Goal: Task Accomplishment & Management: Use online tool/utility

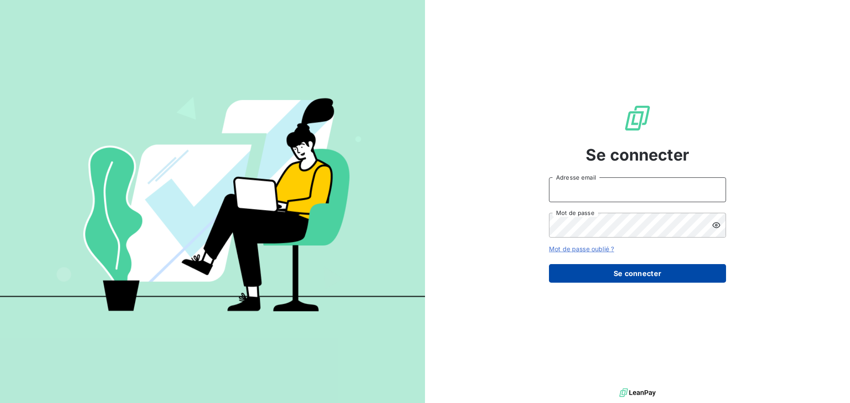
type input "[EMAIL_ADDRESS][DOMAIN_NAME]"
click at [668, 278] on button "Se connecter" at bounding box center [637, 273] width 177 height 19
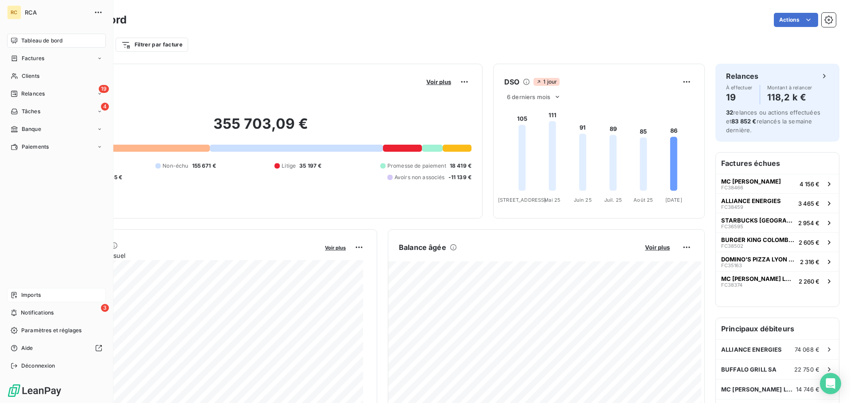
click at [16, 292] on icon at bounding box center [14, 295] width 5 height 6
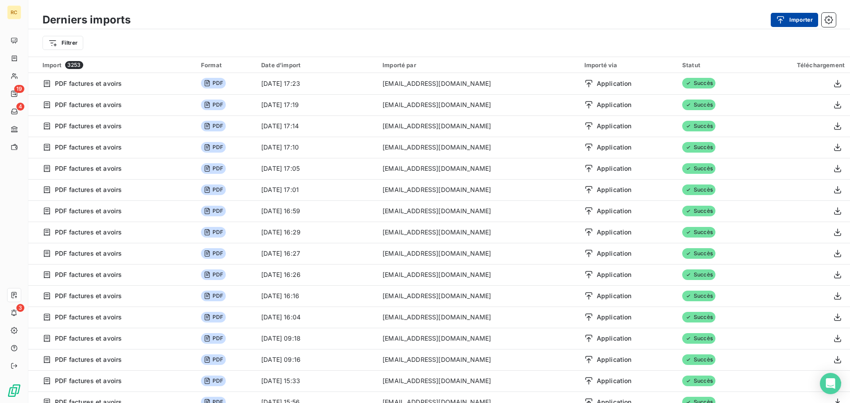
click at [813, 19] on button "Importer" at bounding box center [793, 20] width 47 height 14
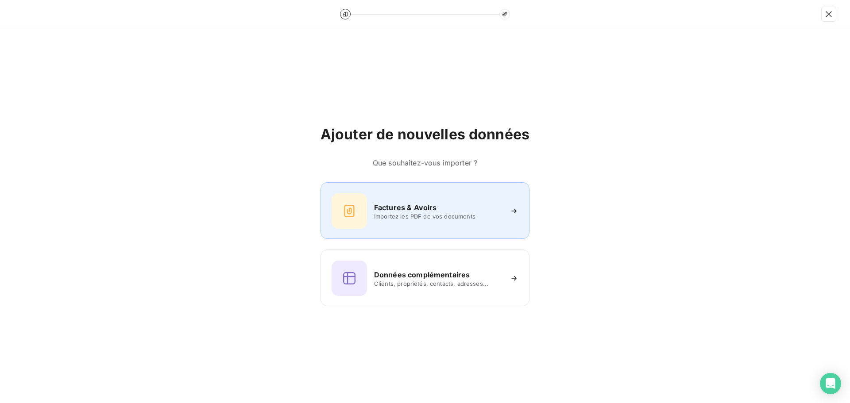
click at [366, 208] on div at bounding box center [348, 210] width 35 height 35
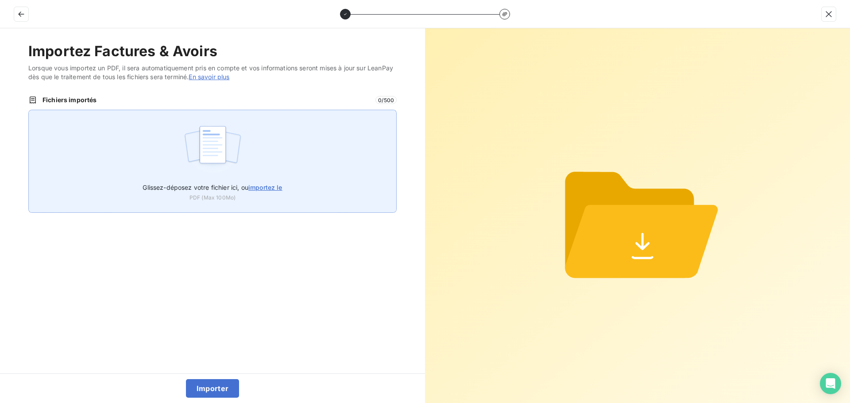
click at [244, 172] on div "Glissez-déposez votre fichier ici, ou importez le PDF (Max 100Mo)" at bounding box center [212, 161] width 368 height 103
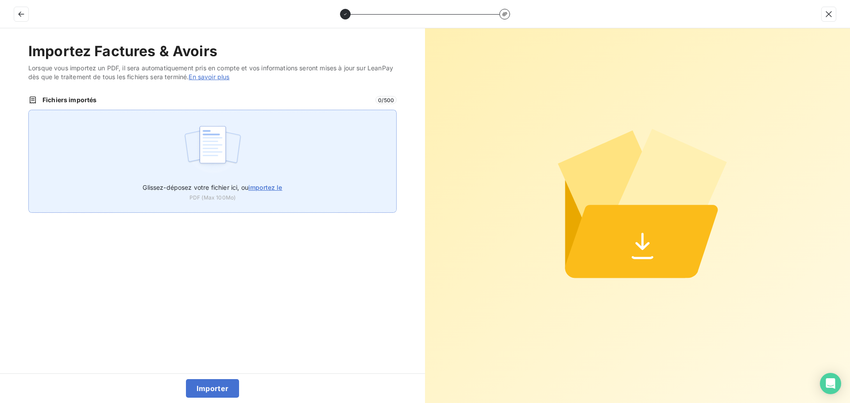
type input "C:\fakepath\FC38767.pdf"
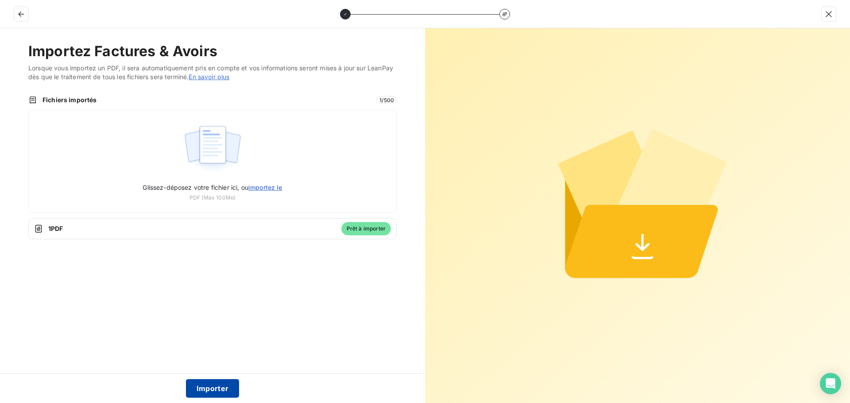
click at [210, 385] on button "Importer" at bounding box center [213, 388] width 54 height 19
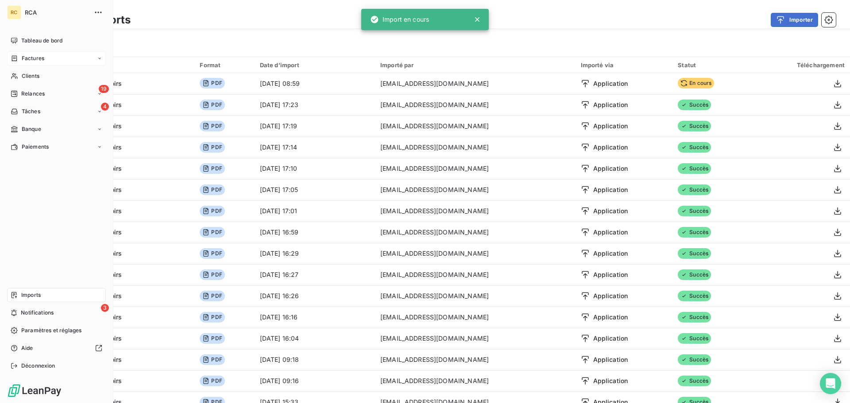
click at [19, 55] on div "Factures" at bounding box center [28, 58] width 34 height 8
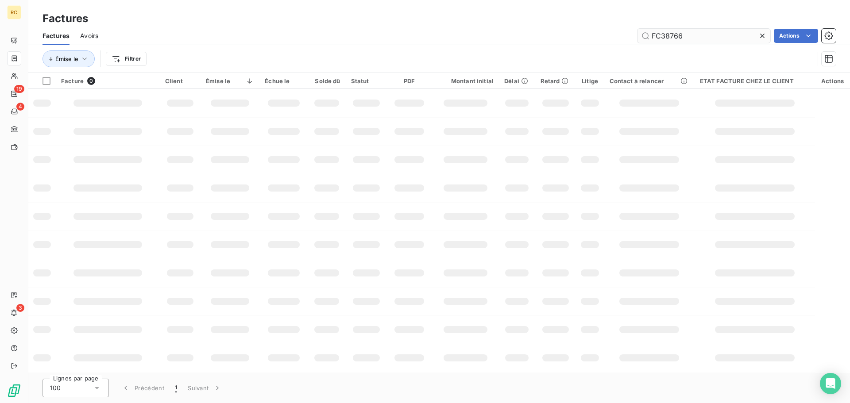
click at [694, 32] on input "FC38766" at bounding box center [703, 36] width 133 height 14
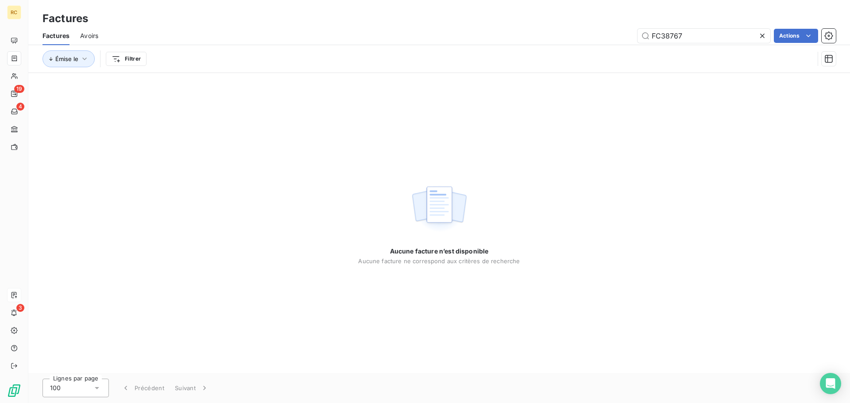
type input "FC38767"
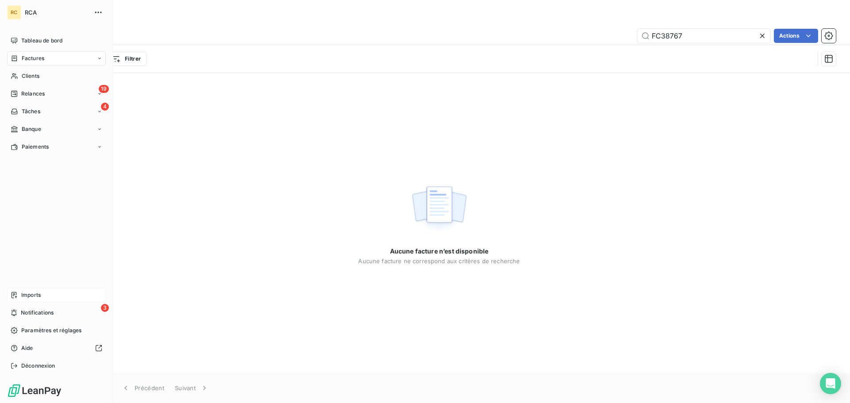
click at [12, 294] on icon at bounding box center [14, 295] width 7 height 7
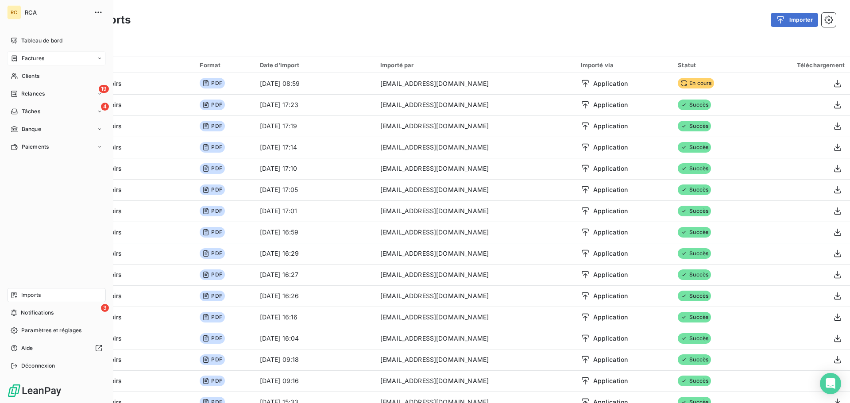
click at [21, 60] on div "Factures" at bounding box center [28, 58] width 34 height 8
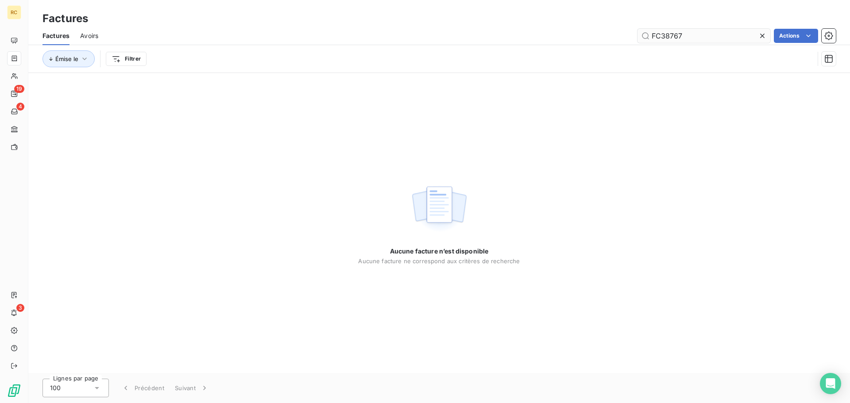
click at [714, 40] on input "FC38767" at bounding box center [703, 36] width 133 height 14
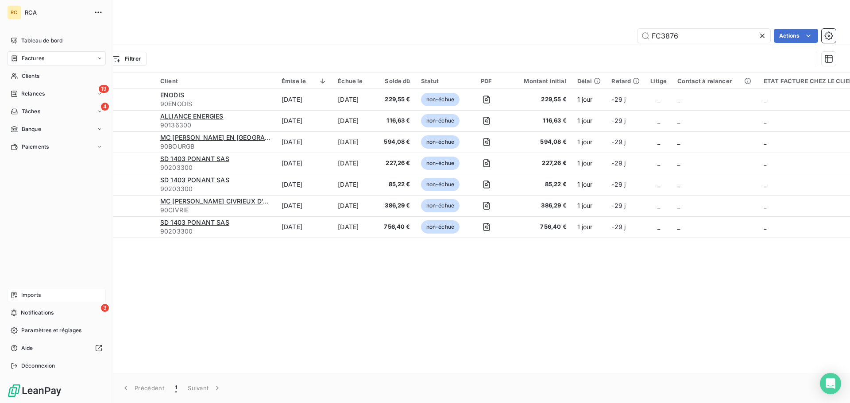
type input "FC3876"
click at [15, 295] on icon at bounding box center [14, 295] width 5 height 6
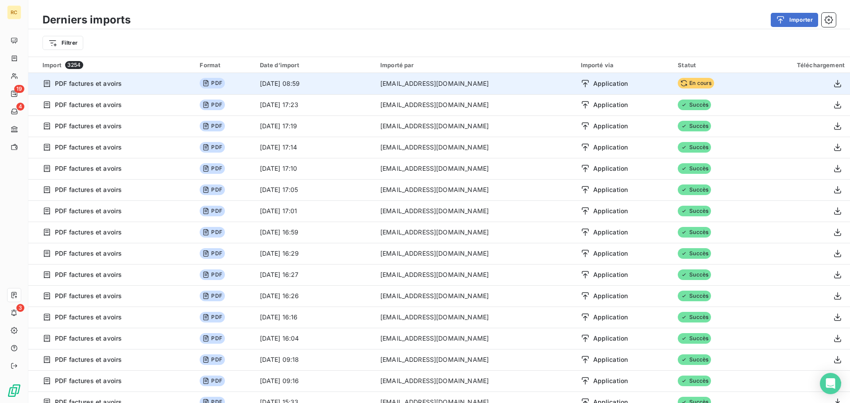
click at [681, 80] on span "En cours" at bounding box center [695, 83] width 36 height 11
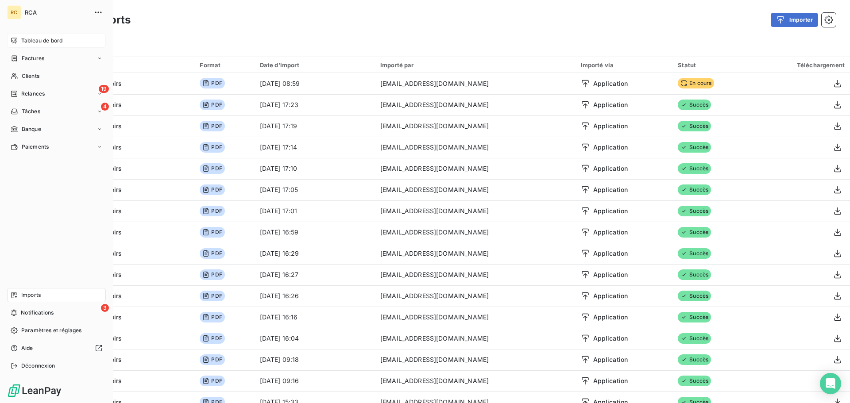
click at [15, 42] on icon at bounding box center [14, 40] width 7 height 7
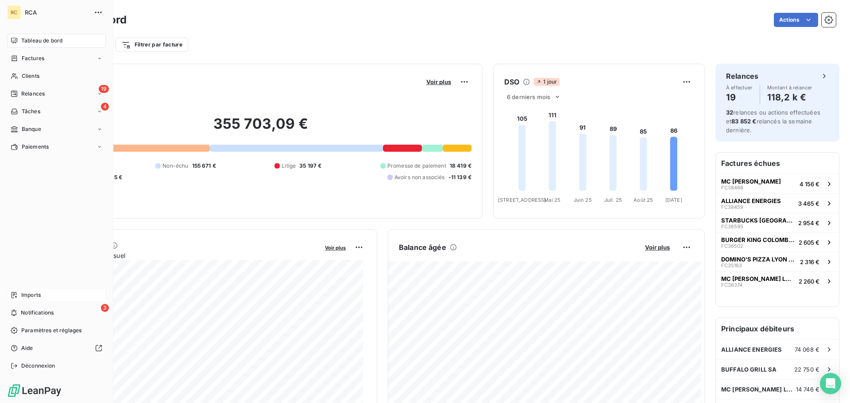
click at [25, 291] on div "Imports" at bounding box center [56, 295] width 99 height 14
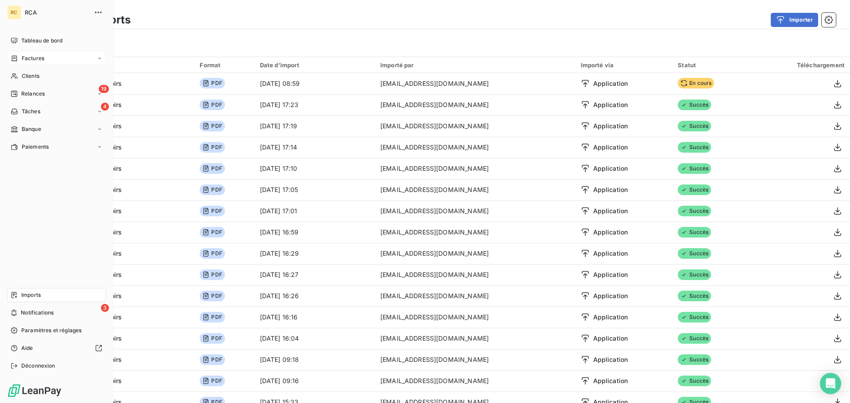
click at [36, 56] on span "Factures" at bounding box center [33, 58] width 23 height 8
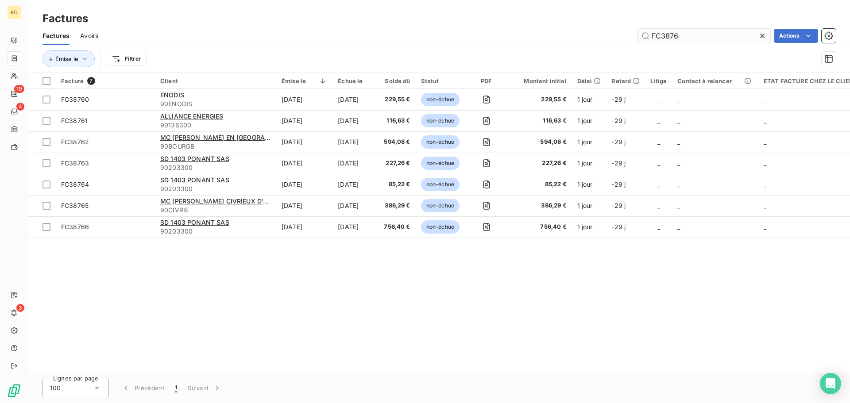
click at [673, 32] on input "FC3876" at bounding box center [703, 36] width 133 height 14
click at [718, 37] on input "FC3876" at bounding box center [703, 36] width 133 height 14
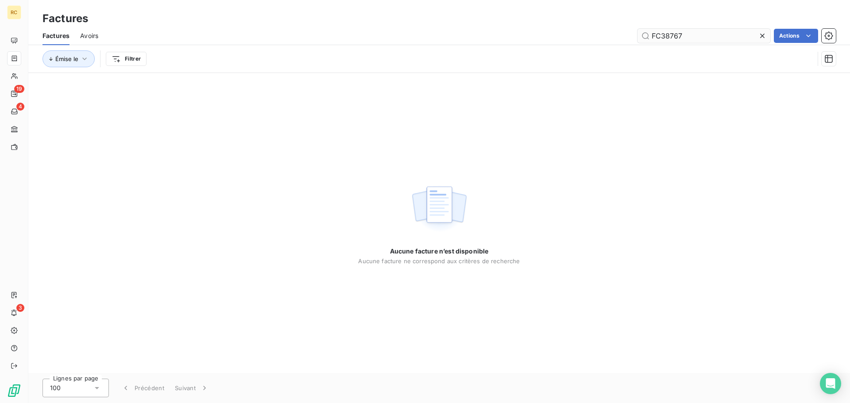
type input "FC38767"
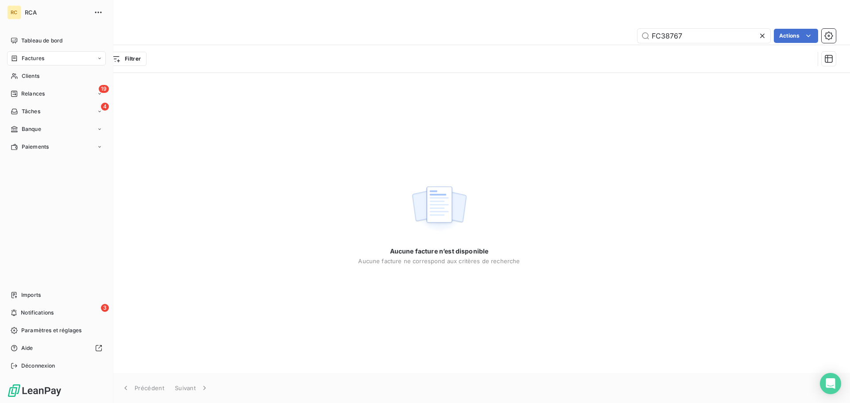
click at [49, 303] on nav "Imports 3 Notifications Paramètres et réglages Aide Déconnexion" at bounding box center [56, 330] width 99 height 85
click at [49, 297] on div "Imports" at bounding box center [56, 295] width 99 height 14
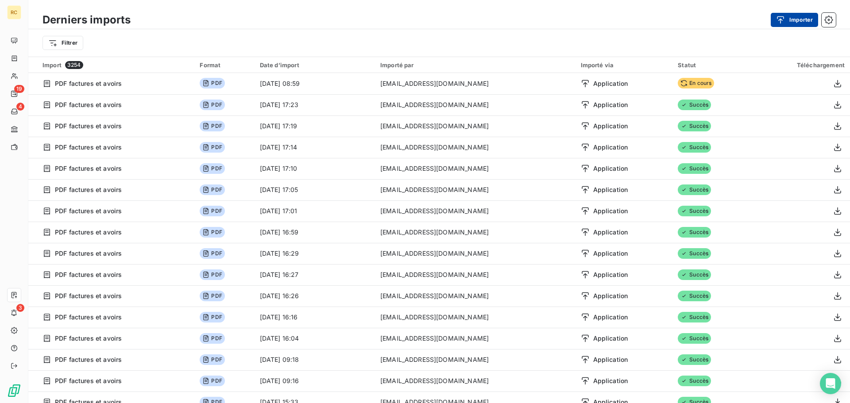
click at [785, 19] on div "button" at bounding box center [782, 19] width 13 height 9
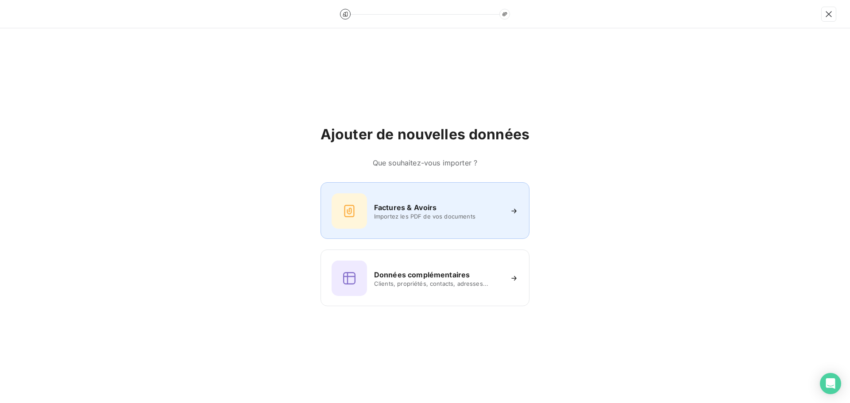
click at [352, 220] on div at bounding box center [348, 210] width 35 height 35
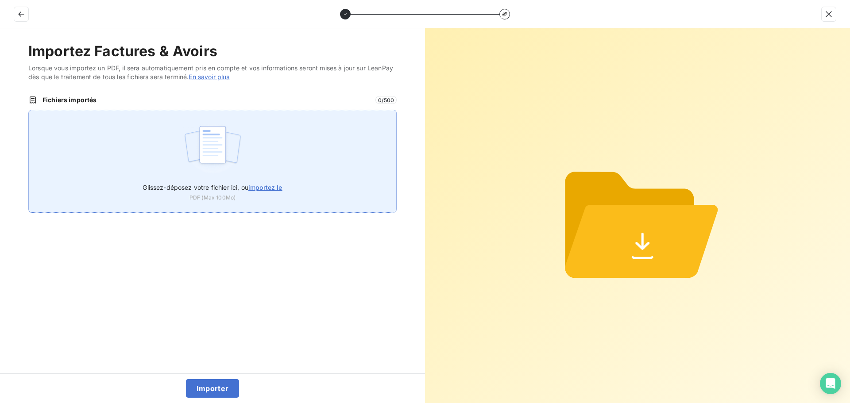
click at [198, 122] on img at bounding box center [212, 149] width 59 height 57
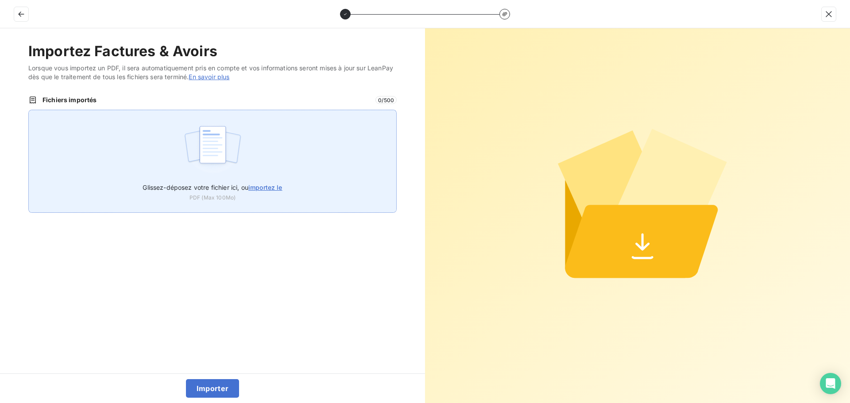
type input "C:\fakepath\FC38767.pdf"
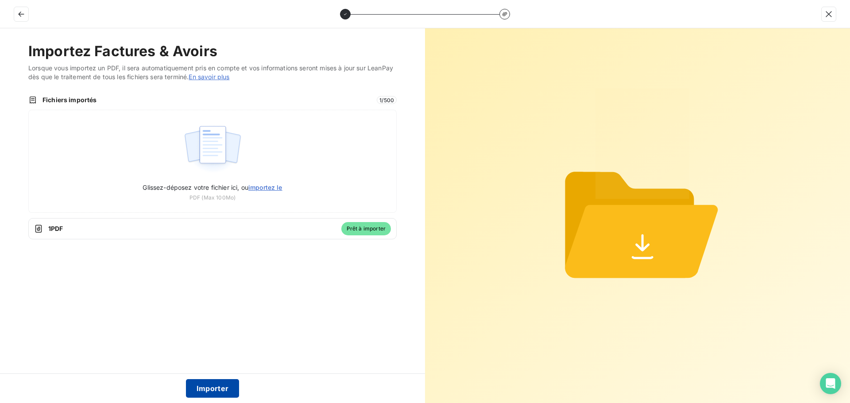
click at [219, 392] on button "Importer" at bounding box center [213, 388] width 54 height 19
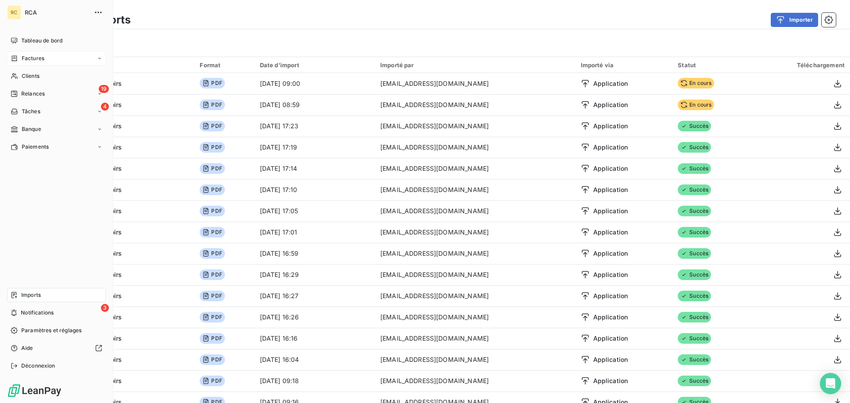
click at [33, 58] on span "Factures" at bounding box center [33, 58] width 23 height 8
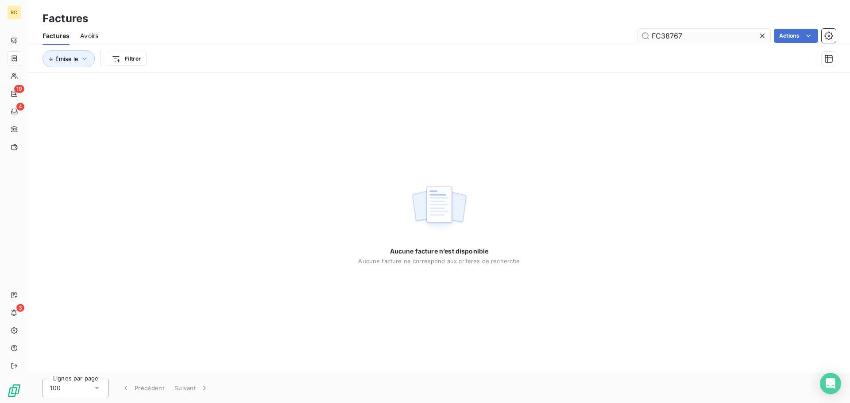
click at [698, 32] on input "FC38767" at bounding box center [703, 36] width 133 height 14
click at [696, 39] on input "FC38767" at bounding box center [703, 36] width 133 height 14
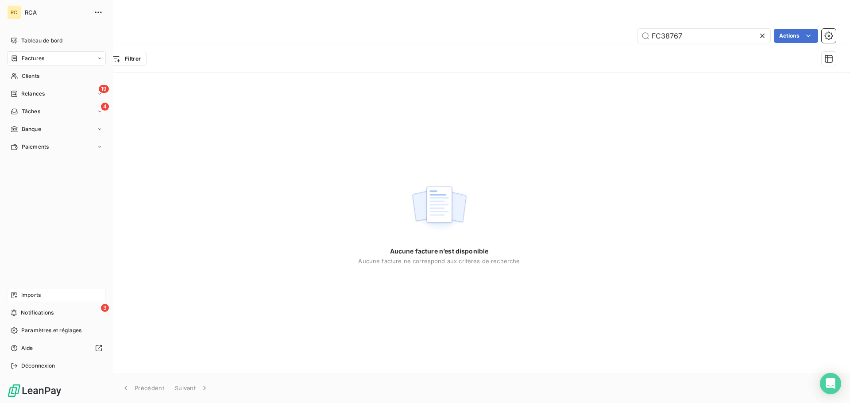
click at [14, 300] on div "Imports" at bounding box center [56, 295] width 99 height 14
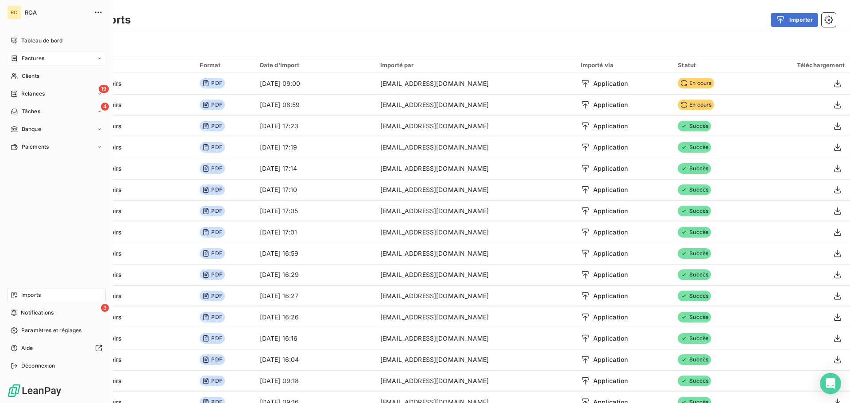
click at [16, 296] on icon at bounding box center [14, 295] width 5 height 6
click at [43, 73] on div "Clients" at bounding box center [56, 76] width 99 height 14
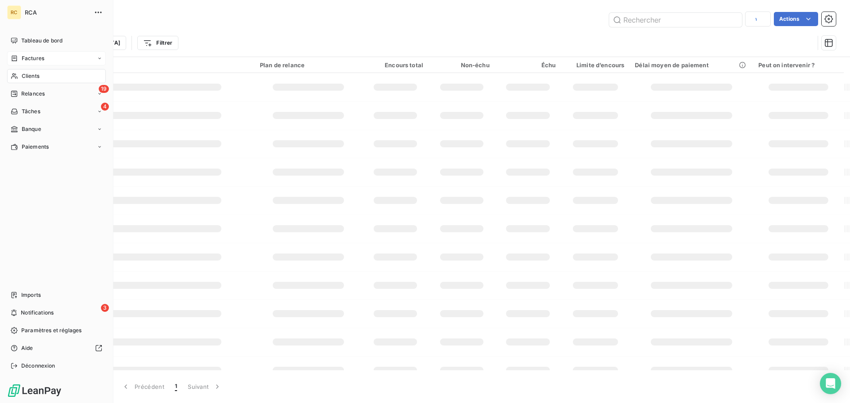
click at [45, 59] on div "Factures" at bounding box center [56, 58] width 99 height 14
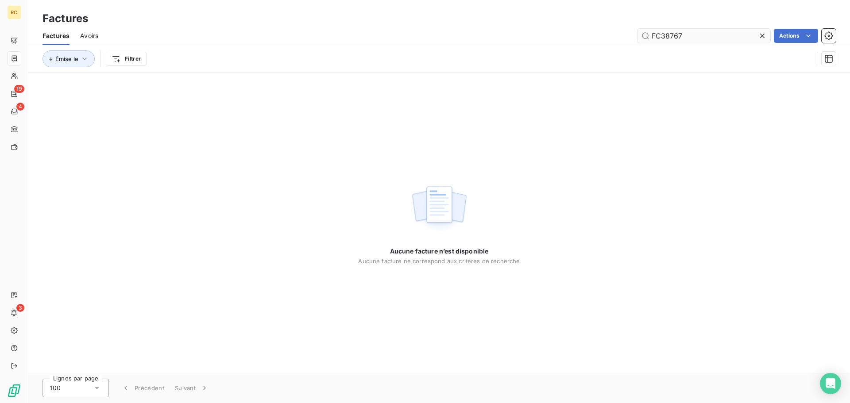
click at [693, 35] on input "FC38767" at bounding box center [703, 36] width 133 height 14
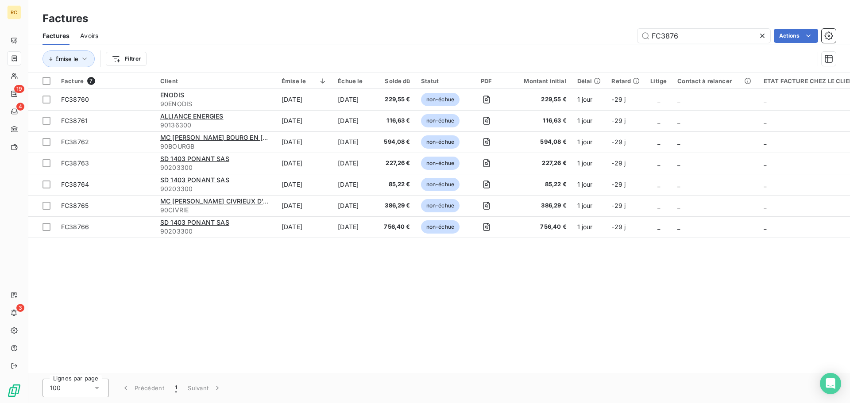
type input "FC3876"
click at [189, 289] on div "Facture 7 Client Émise le Échue le Solde dû Statut PDF Montant initial Délai Re…" at bounding box center [438, 223] width 821 height 300
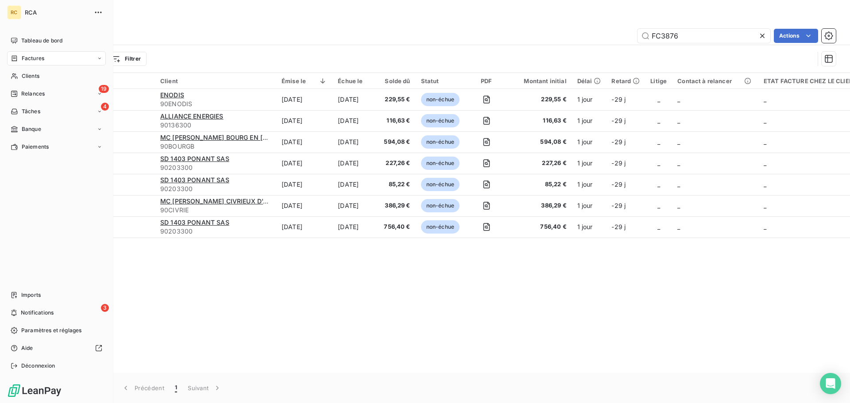
click at [22, 61] on span "Factures" at bounding box center [33, 58] width 23 height 8
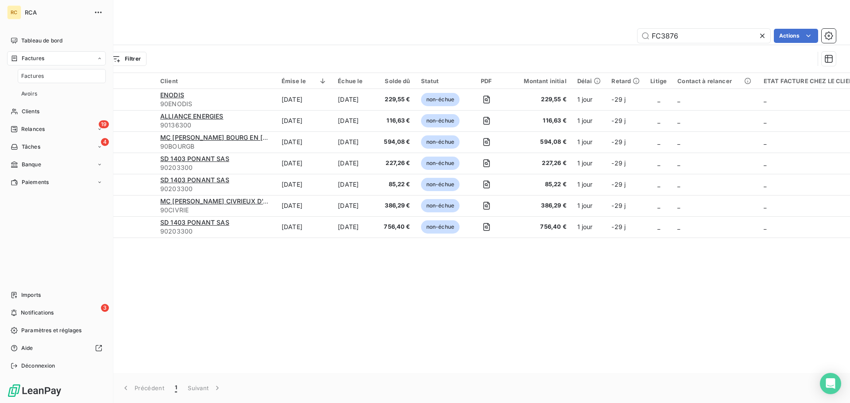
click at [23, 78] on span "Factures" at bounding box center [32, 76] width 23 height 8
click at [23, 44] on span "Tableau de bord" at bounding box center [41, 41] width 41 height 8
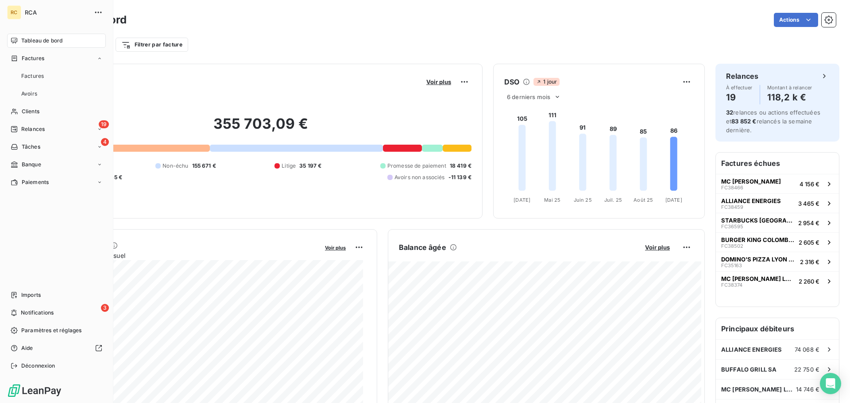
click at [29, 58] on span "Factures" at bounding box center [33, 58] width 23 height 8
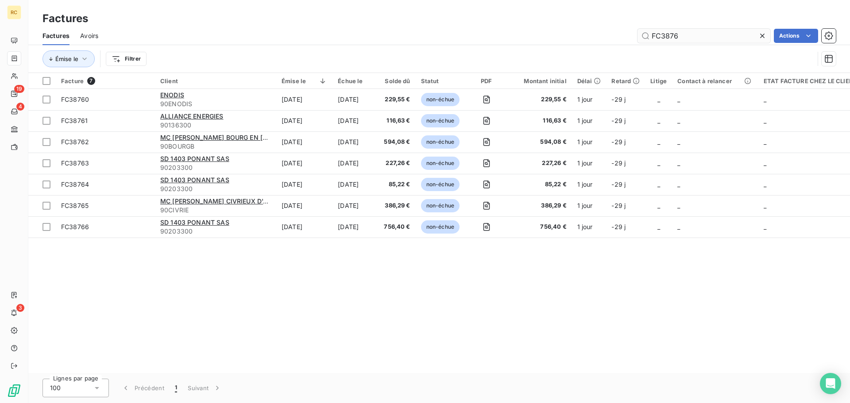
click at [700, 36] on input "FC3876" at bounding box center [703, 36] width 133 height 14
click at [758, 36] on icon at bounding box center [762, 35] width 9 height 9
click at [708, 35] on input "text" at bounding box center [703, 36] width 133 height 14
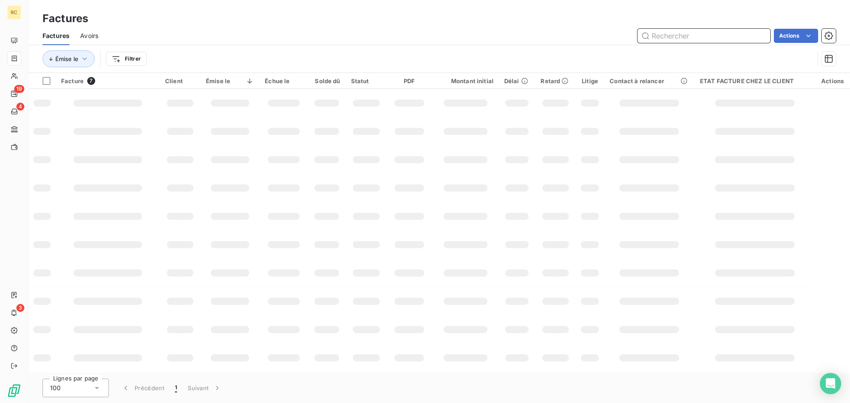
paste input "FC38767"
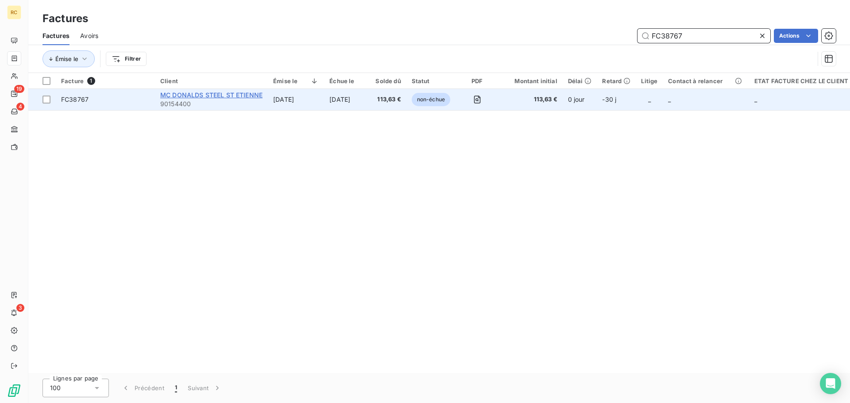
type input "FC38767"
click at [166, 96] on span "MC DONALDS STEEL ST ETIENNE" at bounding box center [211, 95] width 102 height 8
click at [107, 104] on td "FC38767" at bounding box center [105, 99] width 99 height 21
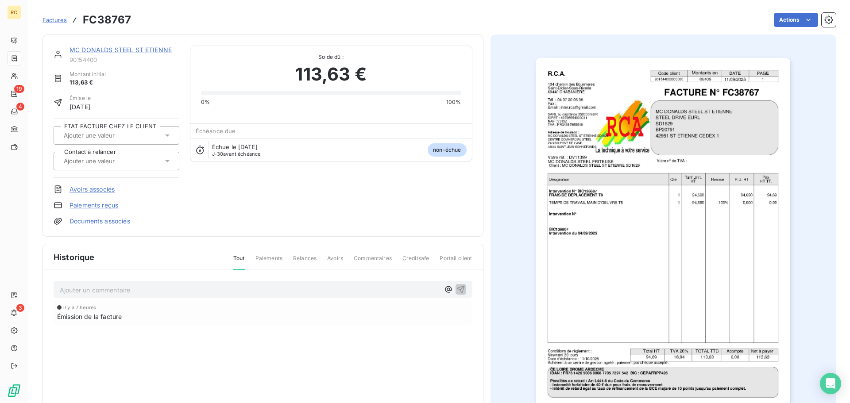
click at [97, 221] on link "Documents associés" at bounding box center [99, 221] width 61 height 9
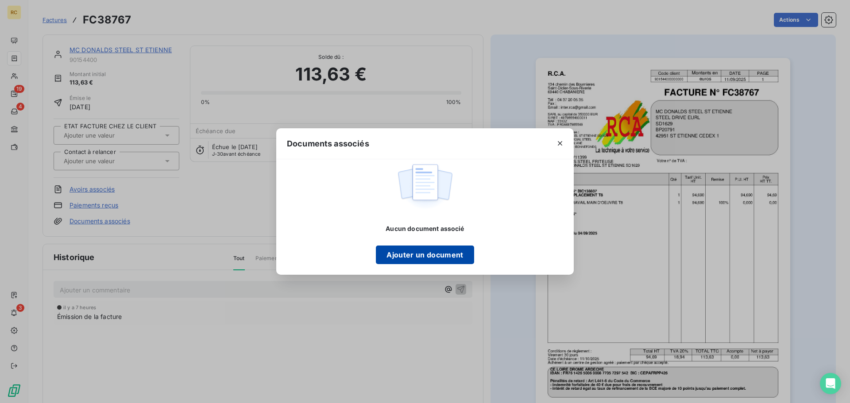
click at [385, 254] on button "Ajouter un document" at bounding box center [425, 255] width 98 height 19
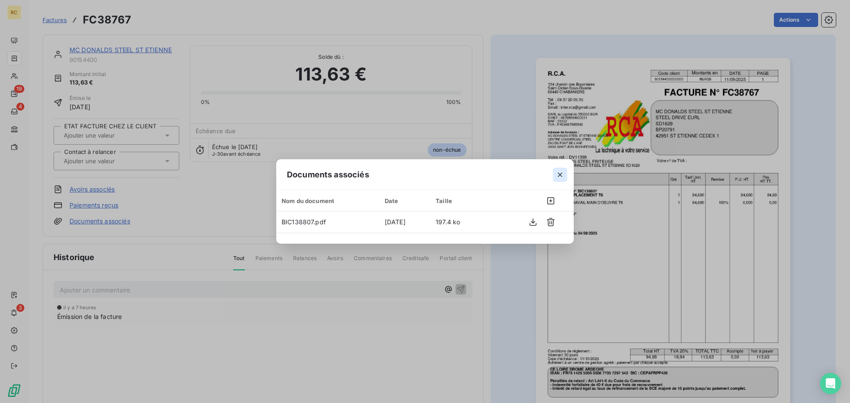
click at [558, 175] on icon "button" at bounding box center [559, 174] width 9 height 9
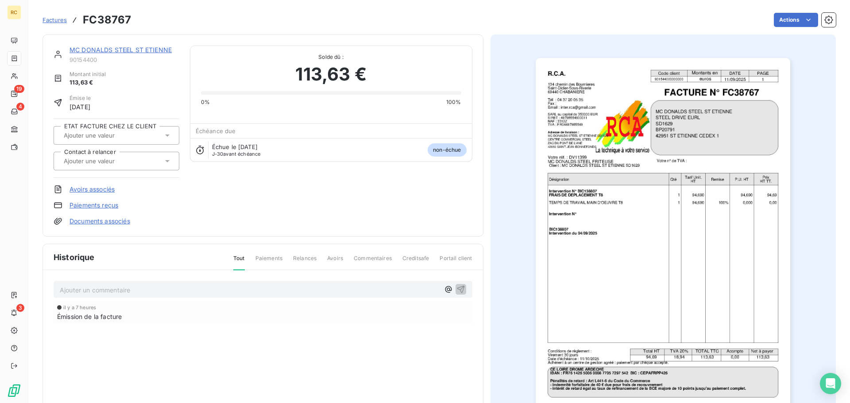
click at [91, 219] on link "Documents associés" at bounding box center [99, 221] width 61 height 9
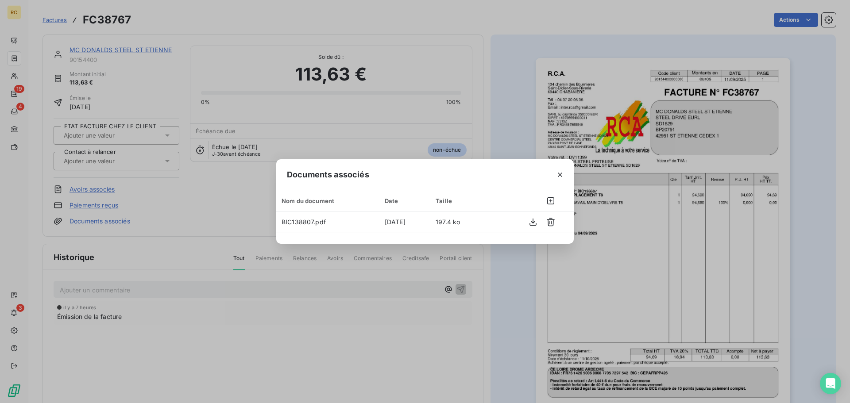
click at [564, 171] on icon "button" at bounding box center [559, 174] width 9 height 9
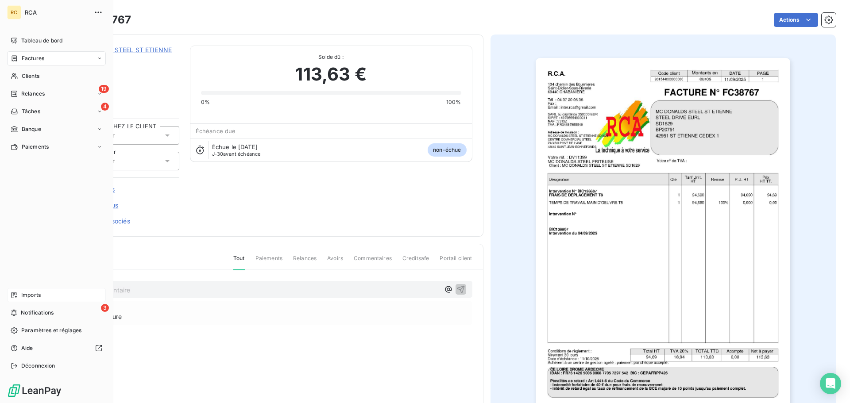
click at [25, 295] on span "Imports" at bounding box center [30, 295] width 19 height 8
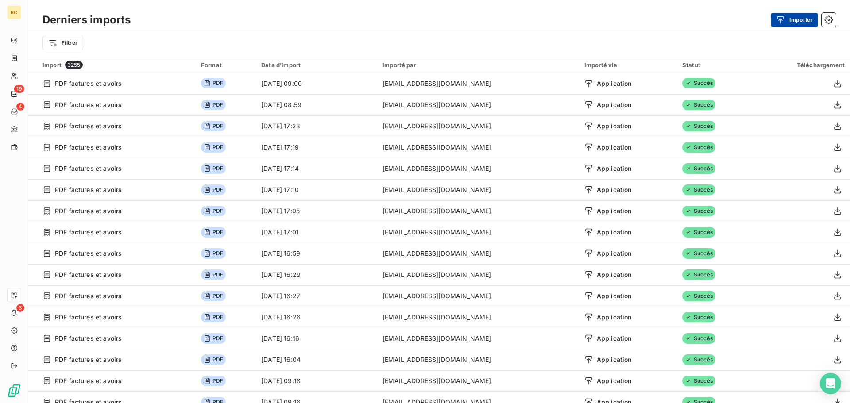
click at [791, 19] on button "Importer" at bounding box center [793, 20] width 47 height 14
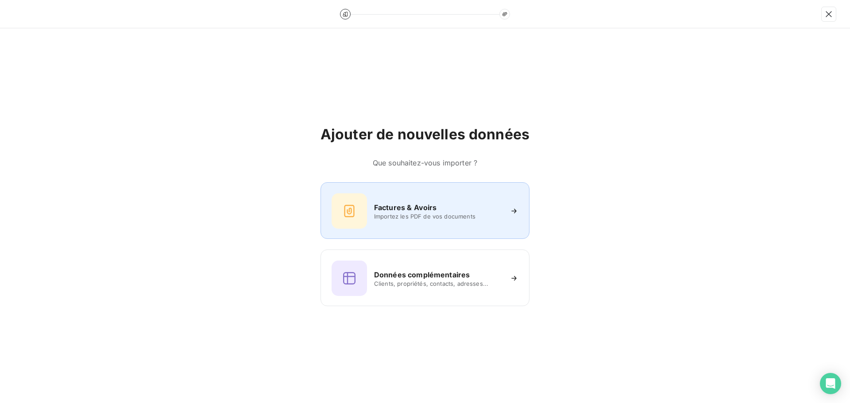
click at [430, 196] on div "Factures & Avoirs Importez les PDF de vos documents" at bounding box center [424, 210] width 187 height 35
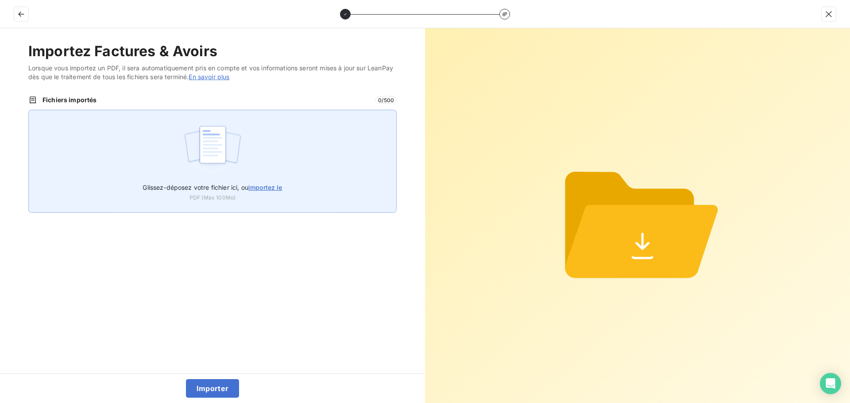
click at [320, 165] on div "Glissez-déposez votre fichier ici, ou importez le PDF (Max 100Mo)" at bounding box center [212, 161] width 368 height 103
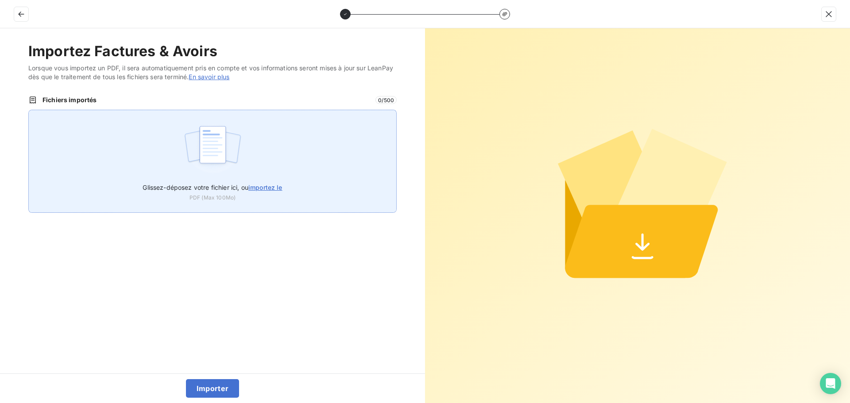
type input "C:\fakepath\FC38768.pdf"
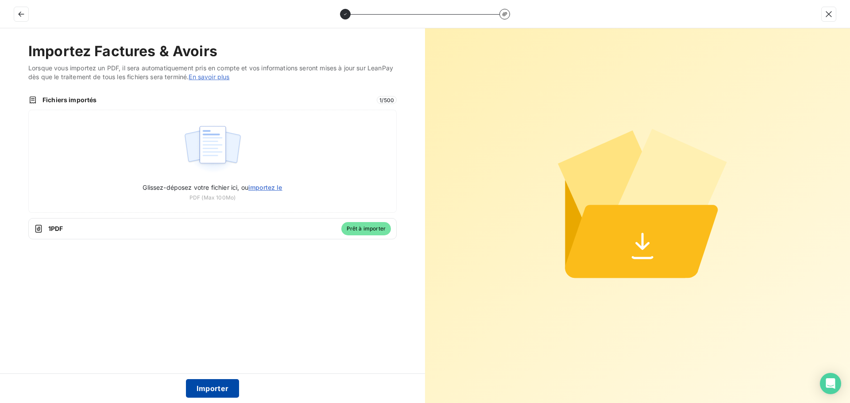
click at [225, 384] on button "Importer" at bounding box center [213, 388] width 54 height 19
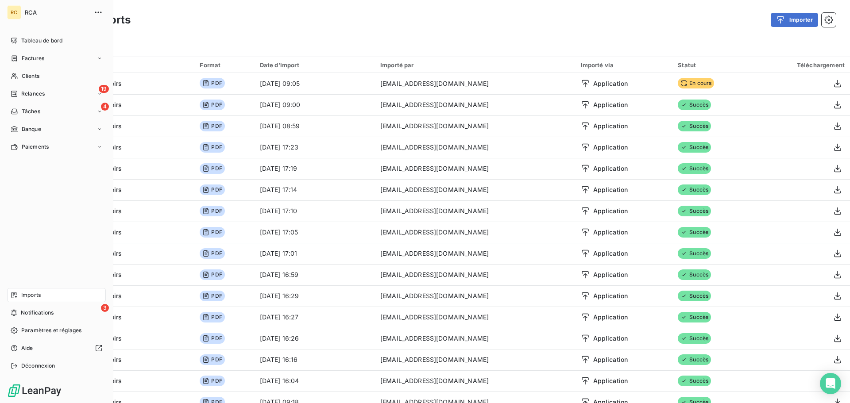
click at [20, 58] on div "Factures" at bounding box center [28, 58] width 34 height 8
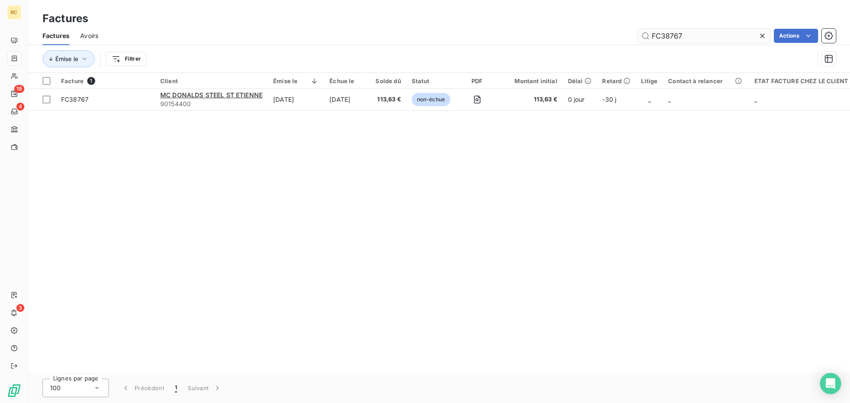
click at [702, 38] on input "FC38767" at bounding box center [703, 36] width 133 height 14
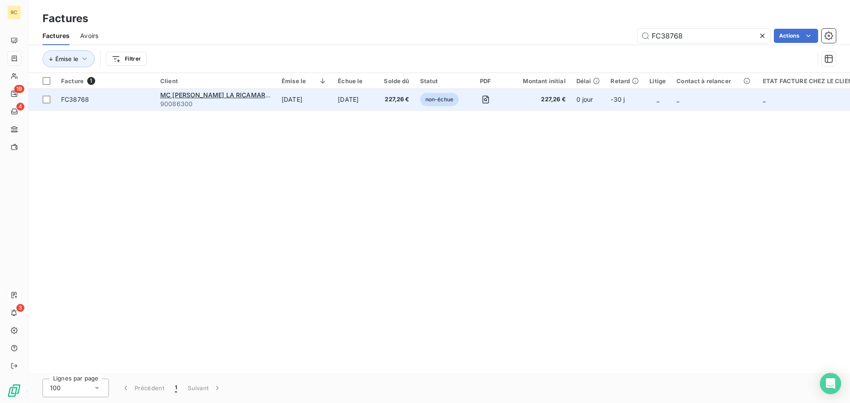
type input "FC38768"
click at [82, 98] on span "FC38768" at bounding box center [75, 100] width 28 height 8
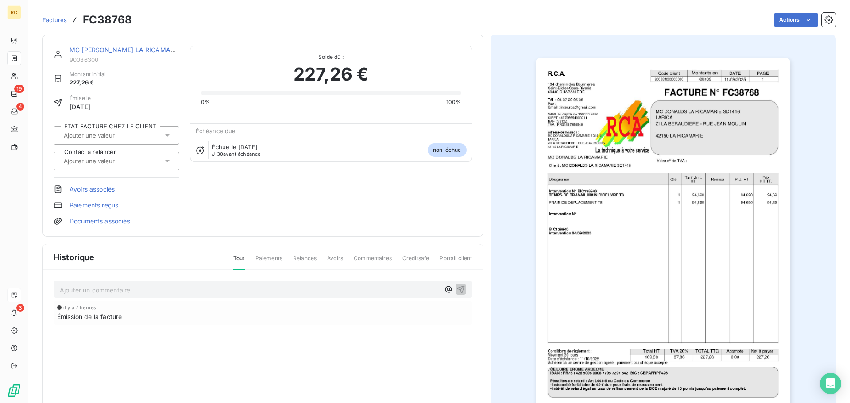
click at [96, 220] on link "Documents associés" at bounding box center [99, 221] width 61 height 9
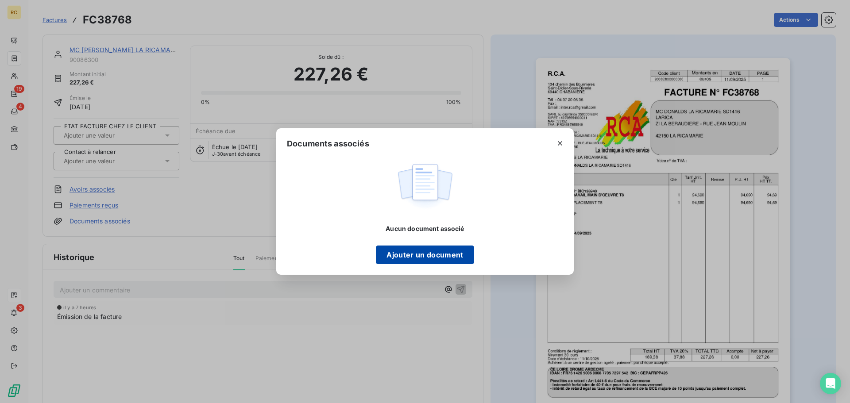
click at [400, 247] on button "Ajouter un document" at bounding box center [425, 255] width 98 height 19
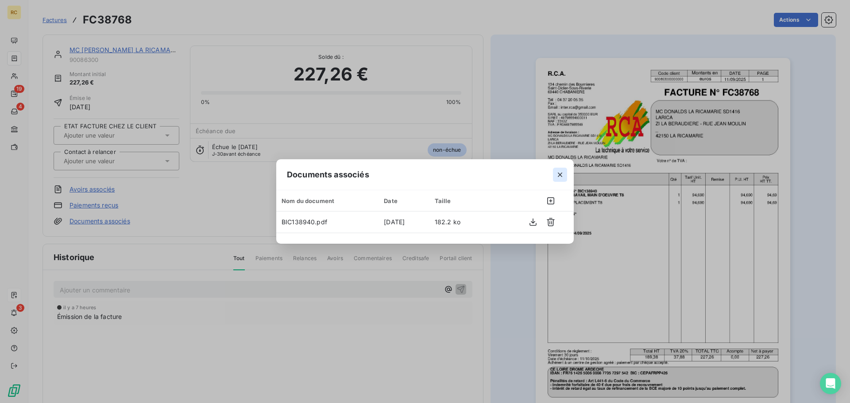
drag, startPoint x: 560, startPoint y: 182, endPoint x: 558, endPoint y: 175, distance: 6.8
click at [558, 175] on div at bounding box center [559, 174] width 27 height 31
click at [558, 174] on icon "button" at bounding box center [559, 174] width 9 height 9
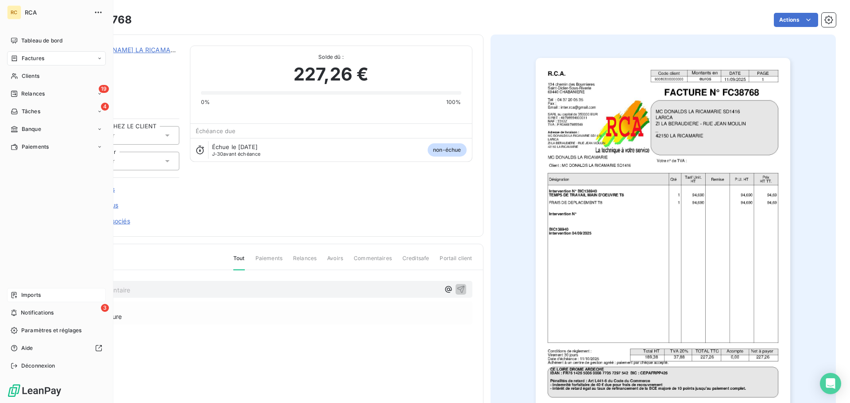
click at [16, 295] on icon at bounding box center [14, 295] width 7 height 7
